Goal: Task Accomplishment & Management: Complete application form

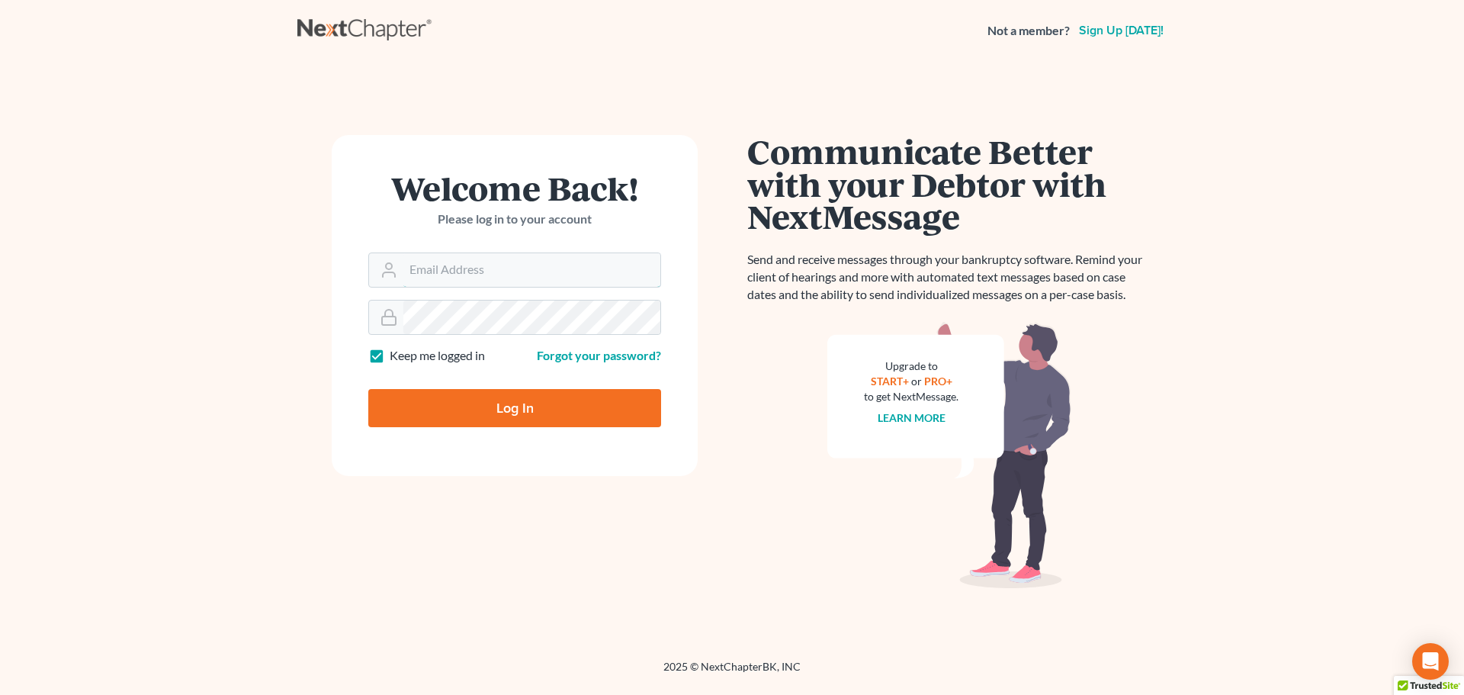
type input "[EMAIL_ADDRESS][DOMAIN_NAME]"
click at [538, 397] on input "Log In" at bounding box center [514, 408] width 293 height 38
type input "Thinking..."
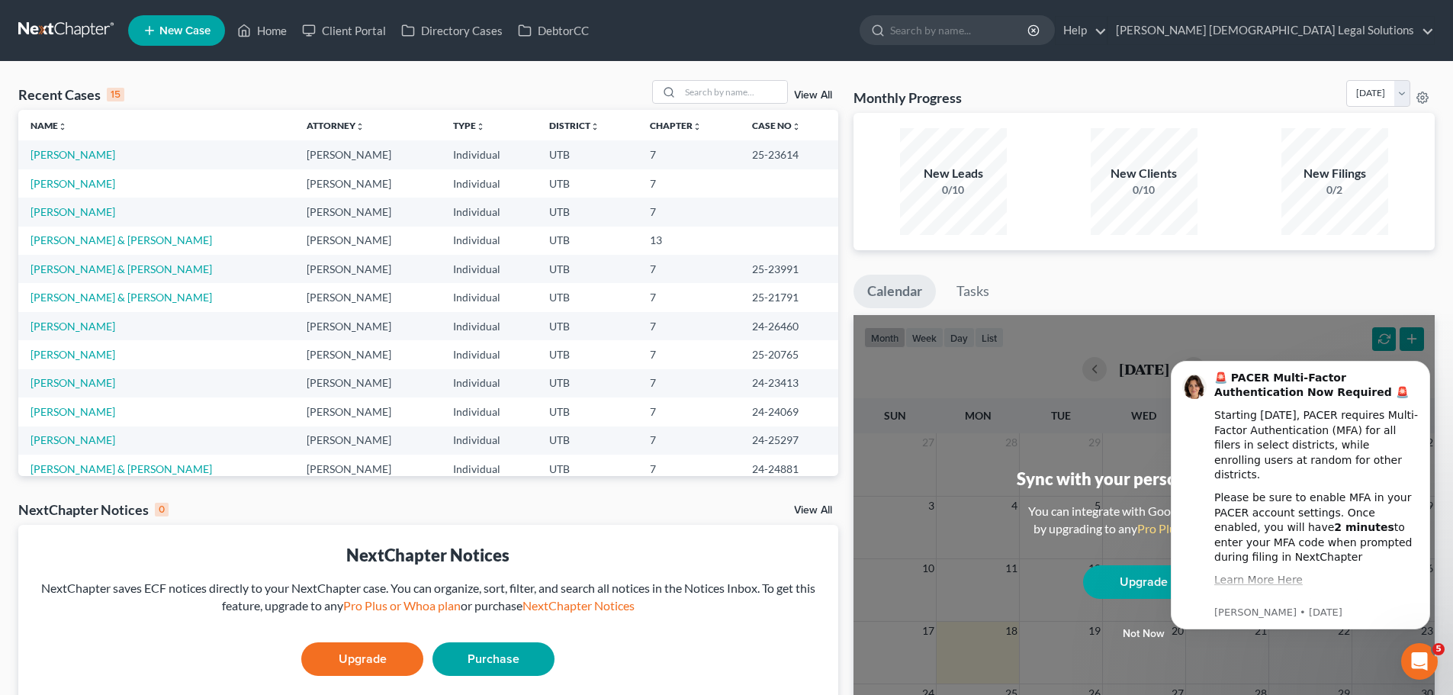
click at [165, 28] on span "New Case" at bounding box center [184, 30] width 51 height 11
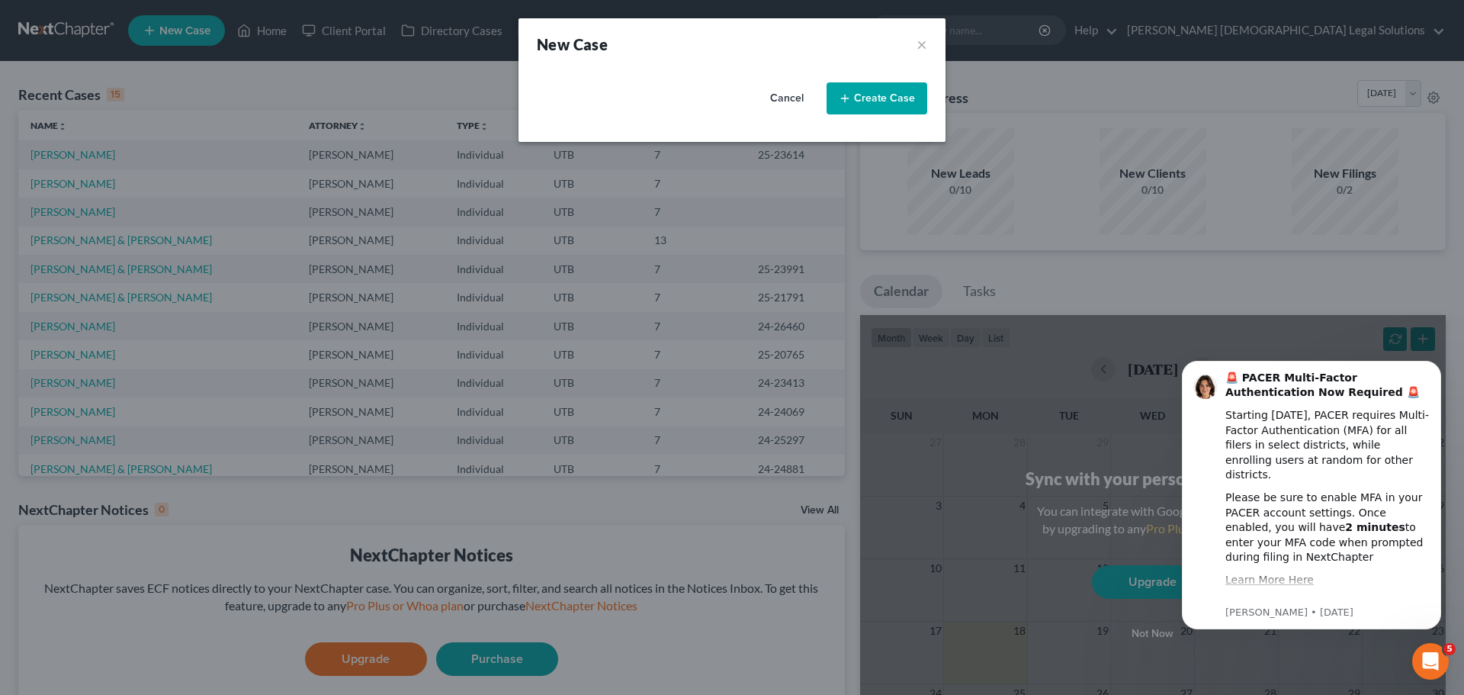
select select "81"
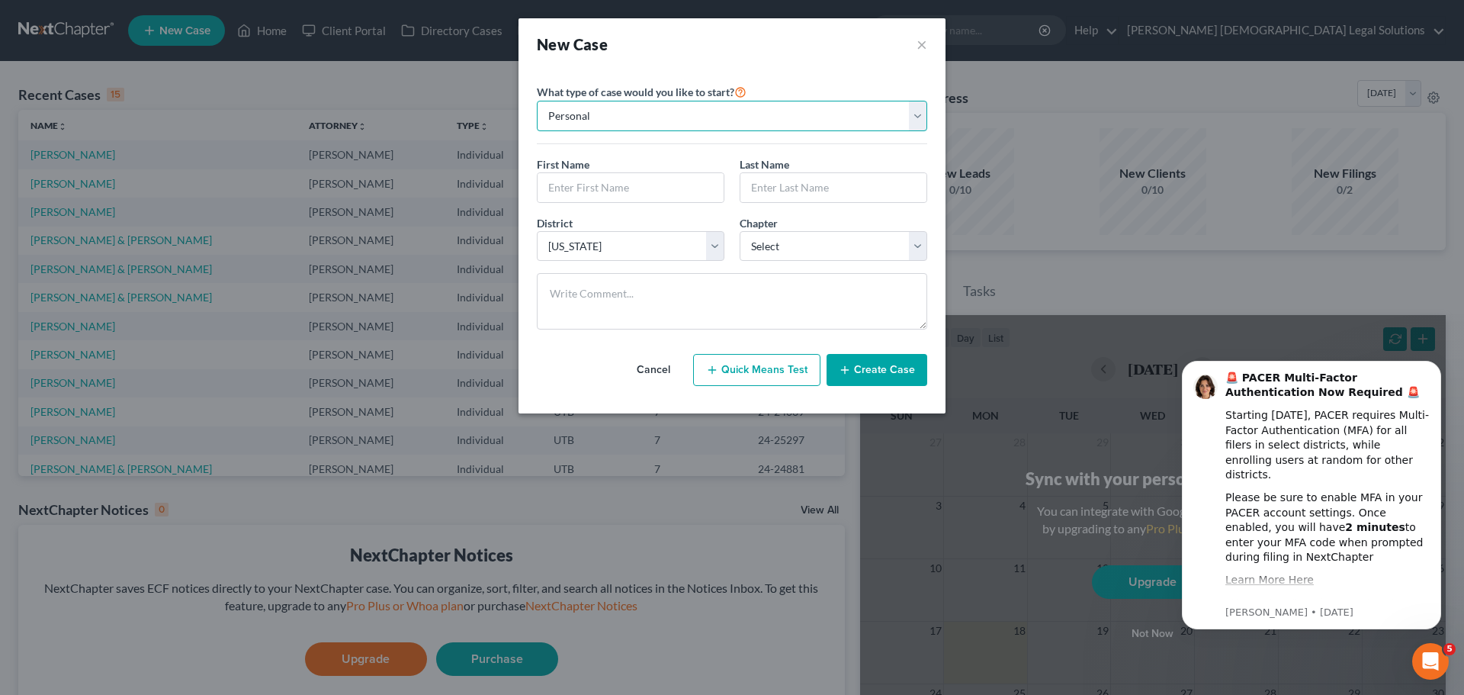
click at [678, 127] on select "Personal Business" at bounding box center [732, 116] width 390 height 31
click at [660, 187] on input "text" at bounding box center [631, 187] width 186 height 29
click at [663, 197] on input "text" at bounding box center [631, 187] width 186 height 29
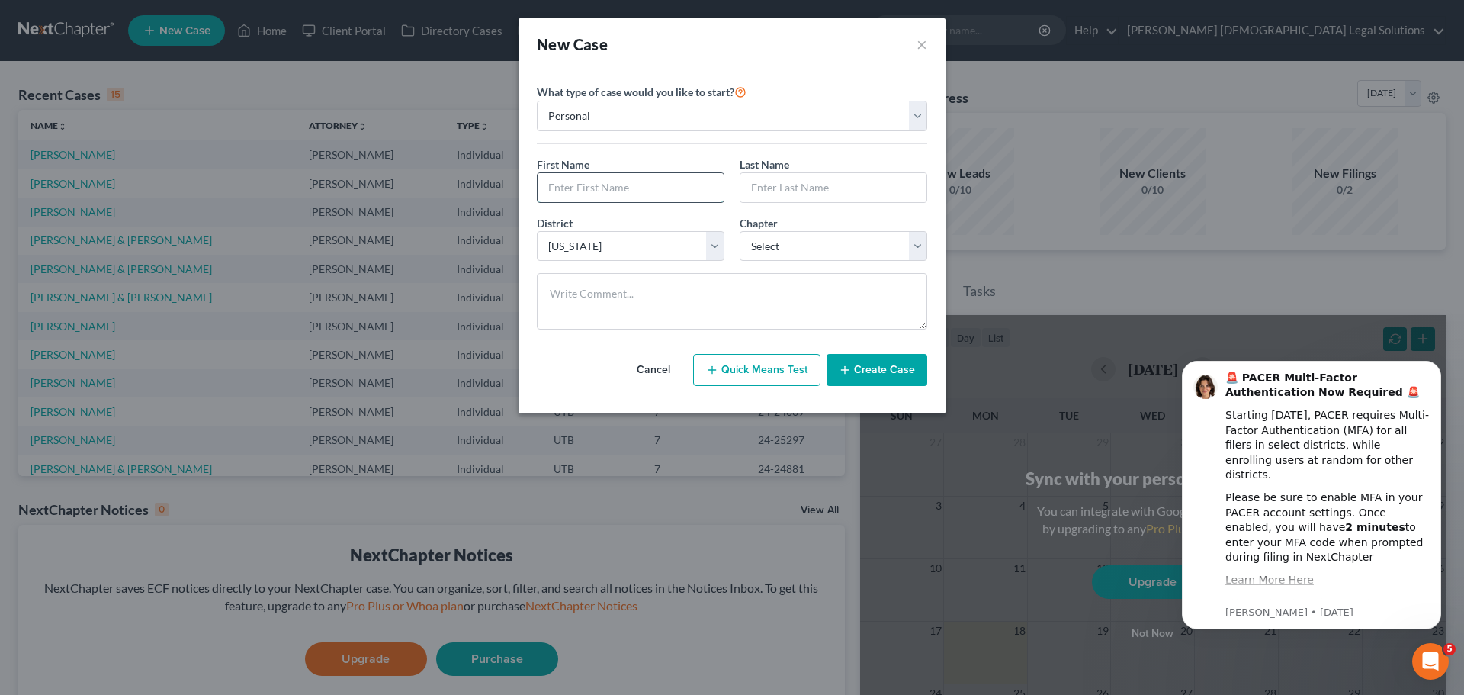
click at [666, 194] on input "text" at bounding box center [631, 187] width 186 height 29
click at [814, 248] on select "Select 7 11 12 13" at bounding box center [834, 246] width 188 height 31
click at [660, 181] on input "text" at bounding box center [631, 187] width 186 height 29
click at [666, 150] on div "What type of case would you like to start? Personal Business First Name * Last …" at bounding box center [732, 211] width 390 height 259
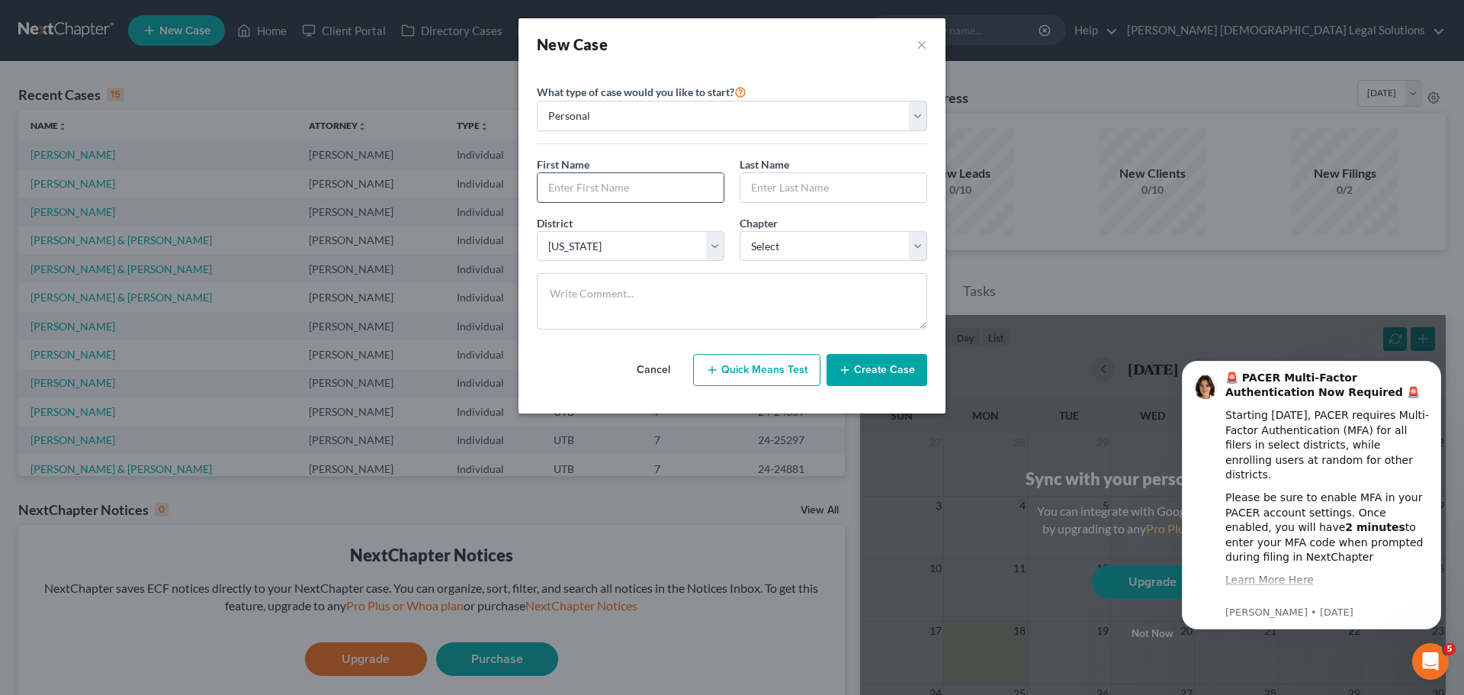
click at [671, 178] on input "text" at bounding box center [631, 187] width 186 height 29
click at [621, 359] on div "Cancel Quick Means Test Create Case" at bounding box center [732, 370] width 390 height 56
click at [773, 185] on input "text" at bounding box center [833, 187] width 186 height 29
type input "Harper"
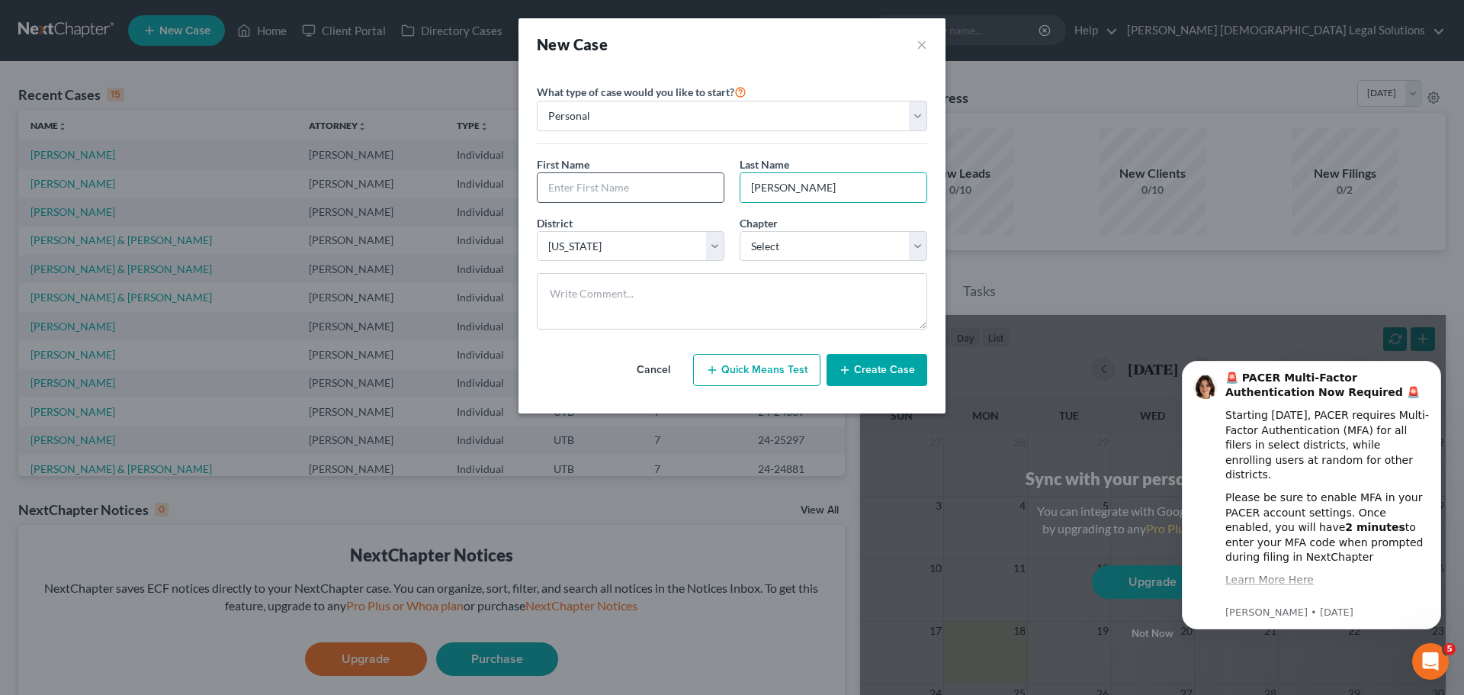
click at [705, 184] on input "text" at bounding box center [631, 187] width 186 height 29
type input "Jeffrey"
click at [782, 252] on select "Select 7 11 12 13" at bounding box center [834, 246] width 188 height 31
click at [734, 274] on textarea at bounding box center [732, 301] width 390 height 56
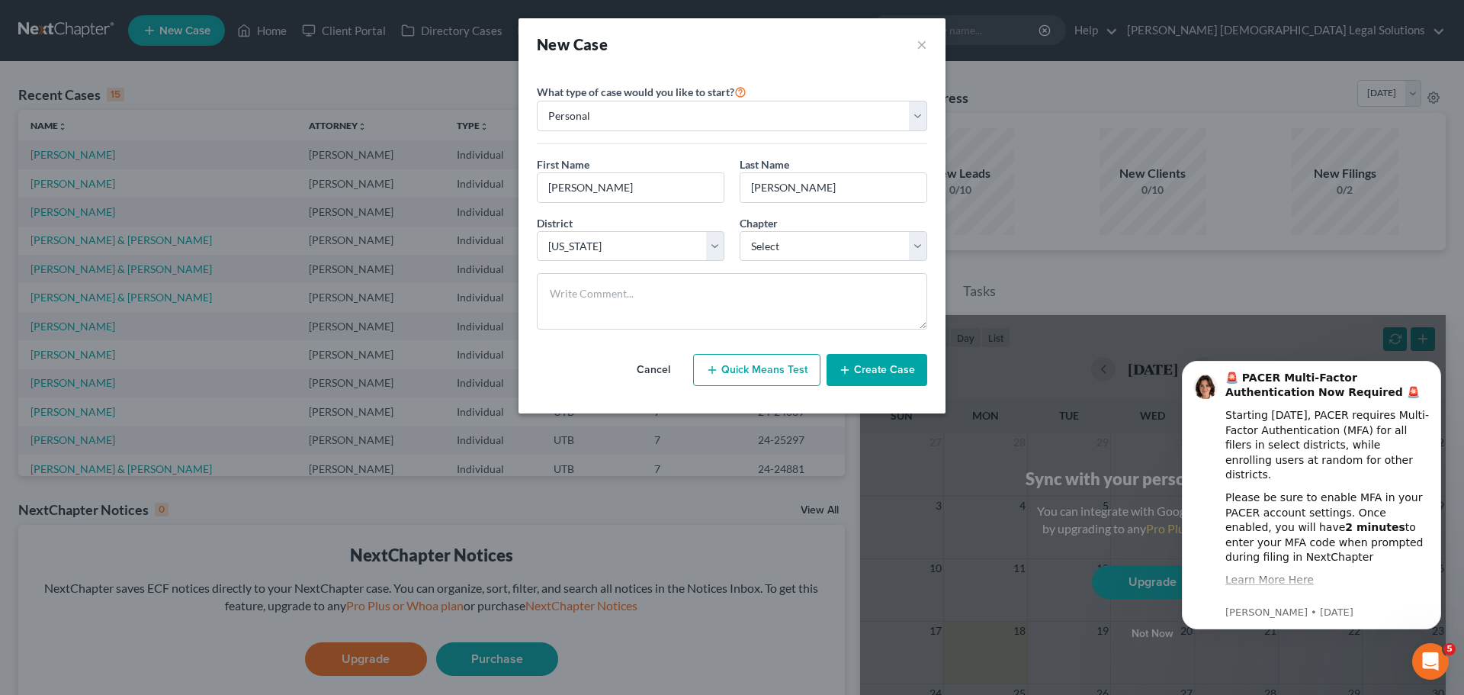
click at [868, 339] on div at bounding box center [732, 307] width 406 height 69
click at [649, 335] on div at bounding box center [732, 307] width 406 height 69
click at [878, 374] on button "Create Case" at bounding box center [877, 370] width 101 height 32
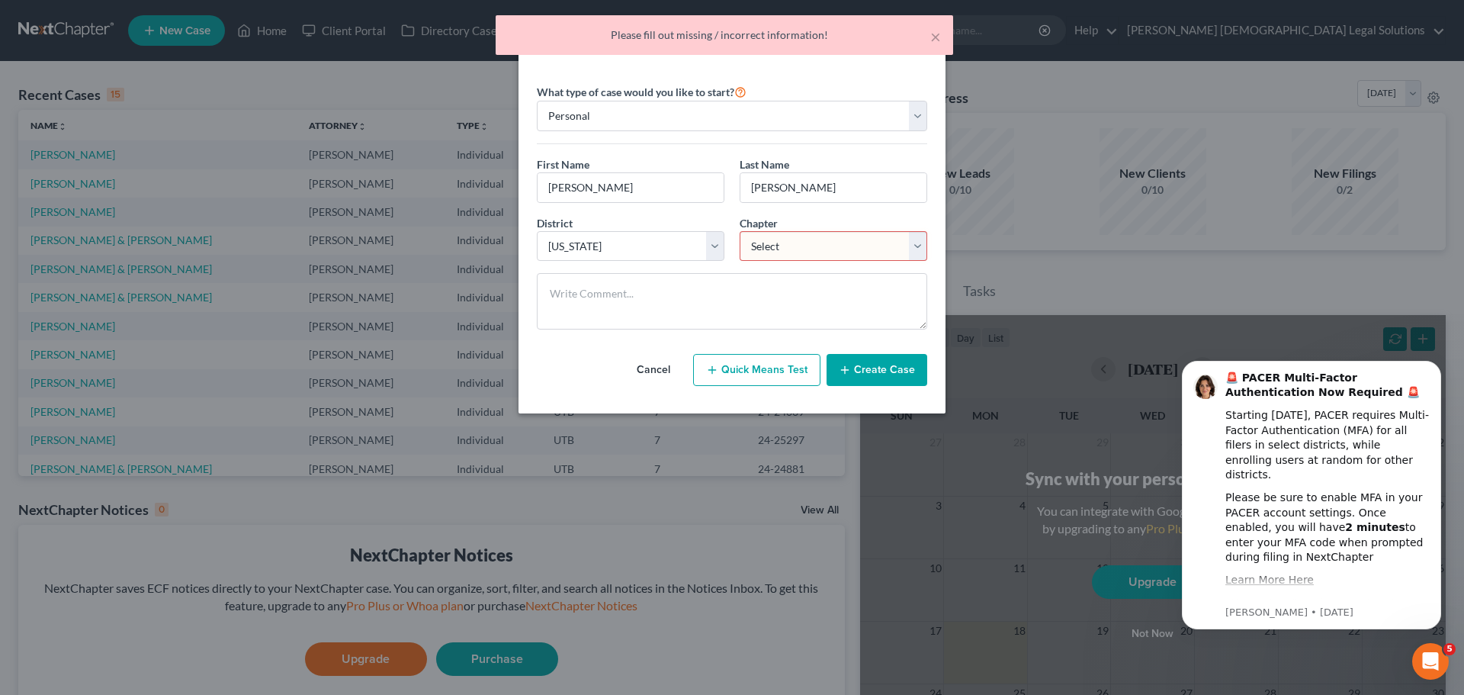
click at [846, 253] on select "Select 7 11 12 13" at bounding box center [834, 246] width 188 height 31
